Goal: Communication & Community: Answer question/provide support

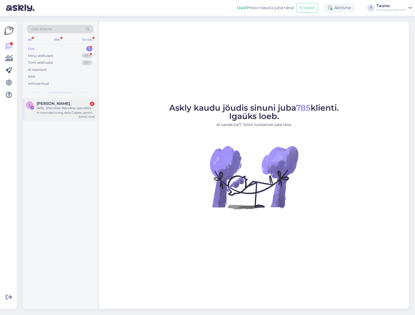
click at [51, 109] on div "Hello ,Shenzhen Wandkey specialize in manufacturing data Cables, power banks ,w…" at bounding box center [66, 110] width 58 height 9
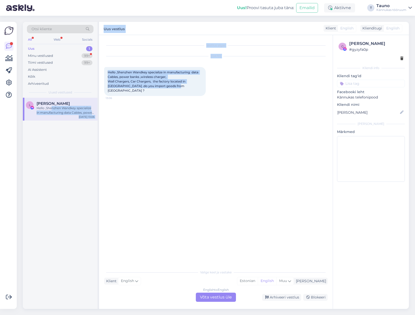
drag, startPoint x: 51, startPoint y: 109, endPoint x: 99, endPoint y: 150, distance: 63.4
click at [99, 150] on div "Otsi kliente All Web Socials Uus 1 Minu vestlused 99+ Tiimi vestlused 99+ AI As…" at bounding box center [216, 165] width 386 height 287
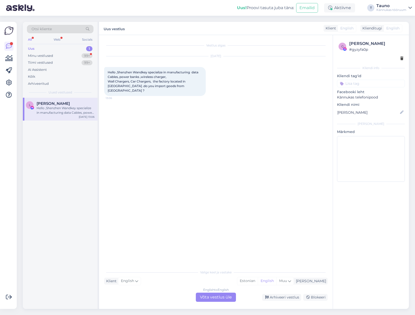
click at [207, 298] on div "English to English Võta vestlus üle" at bounding box center [216, 297] width 40 height 9
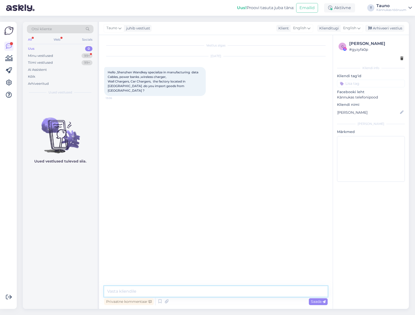
click at [112, 291] on textarea at bounding box center [215, 291] width 223 height 11
type textarea "Hello. Thank you for your offer, but we're not interested as we don't import go…"
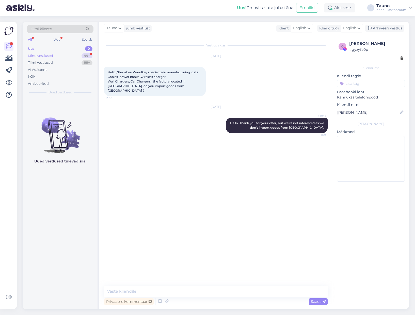
click at [49, 57] on div "Minu vestlused" at bounding box center [40, 55] width 25 height 5
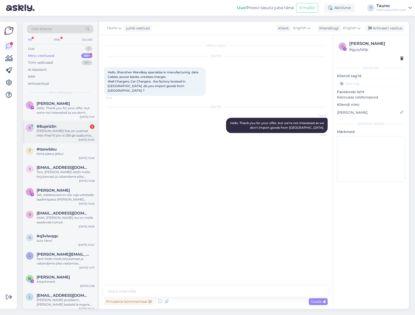
click at [50, 127] on span "#8upriz5n" at bounding box center [47, 126] width 20 height 5
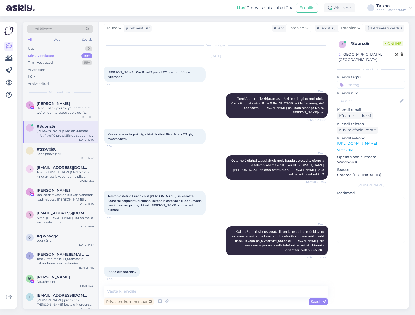
scroll to position [1139, 0]
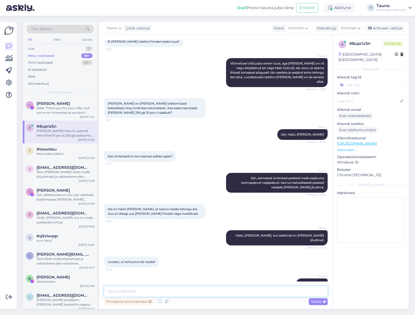
click at [150, 293] on textarea at bounding box center [215, 291] width 223 height 11
type textarea "Tere, Toomas. Hetkel info ikka sama ja loodame reedeks telefonid [PERSON_NAME]."
click at [318, 302] on span "Saada" at bounding box center [318, 301] width 15 height 5
